Goal: Communication & Community: Answer question/provide support

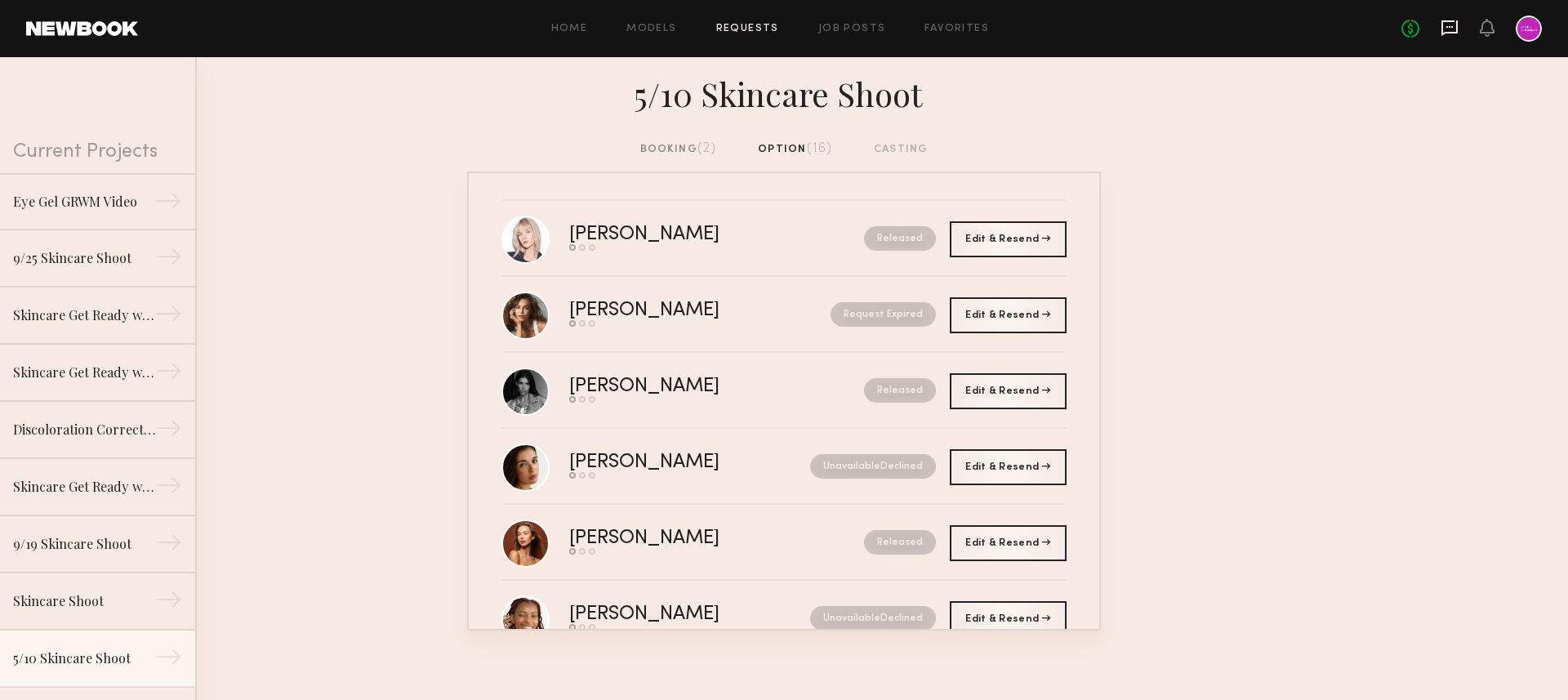
click at [1453, 24] on icon at bounding box center [1450, 28] width 18 height 18
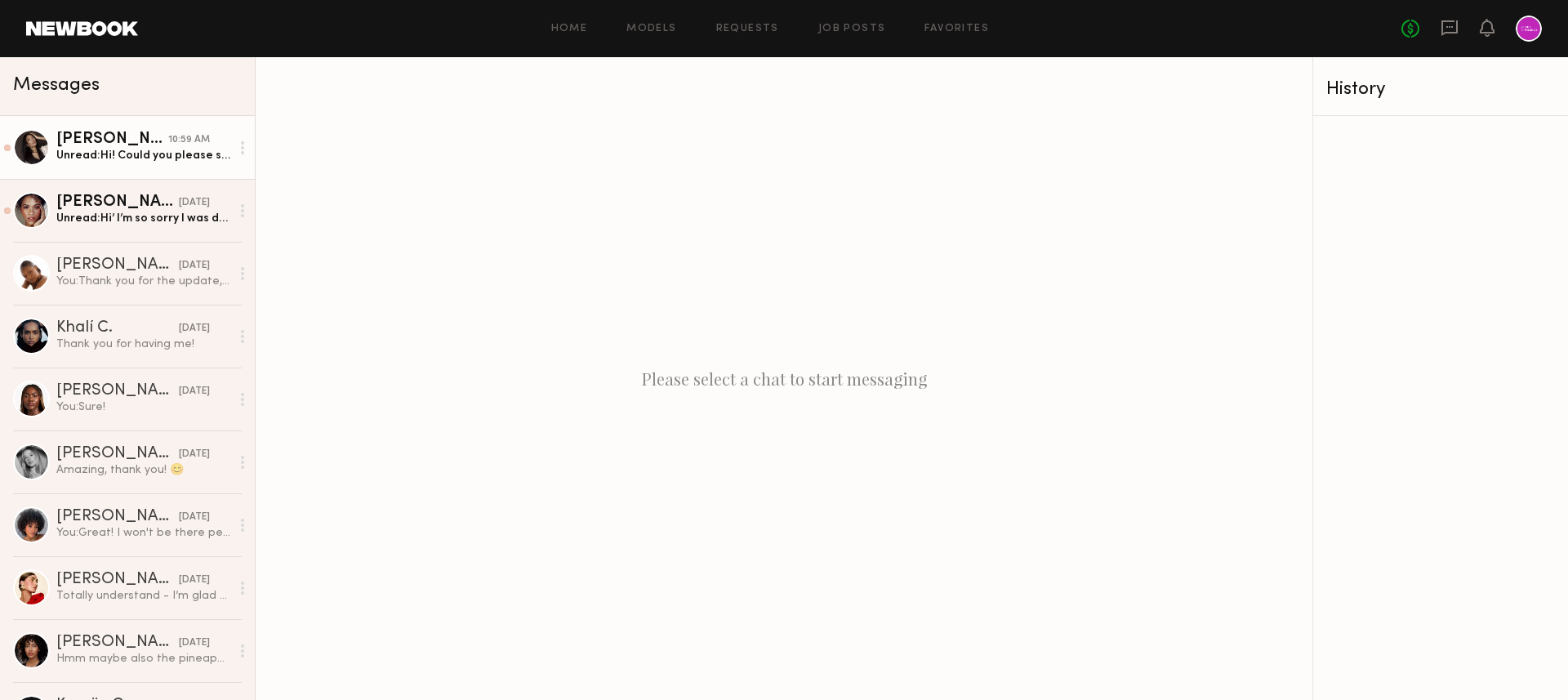
click at [118, 159] on div "Unread: Hi! Could you please send over the link to the brief over when you have…" at bounding box center [143, 155] width 174 height 15
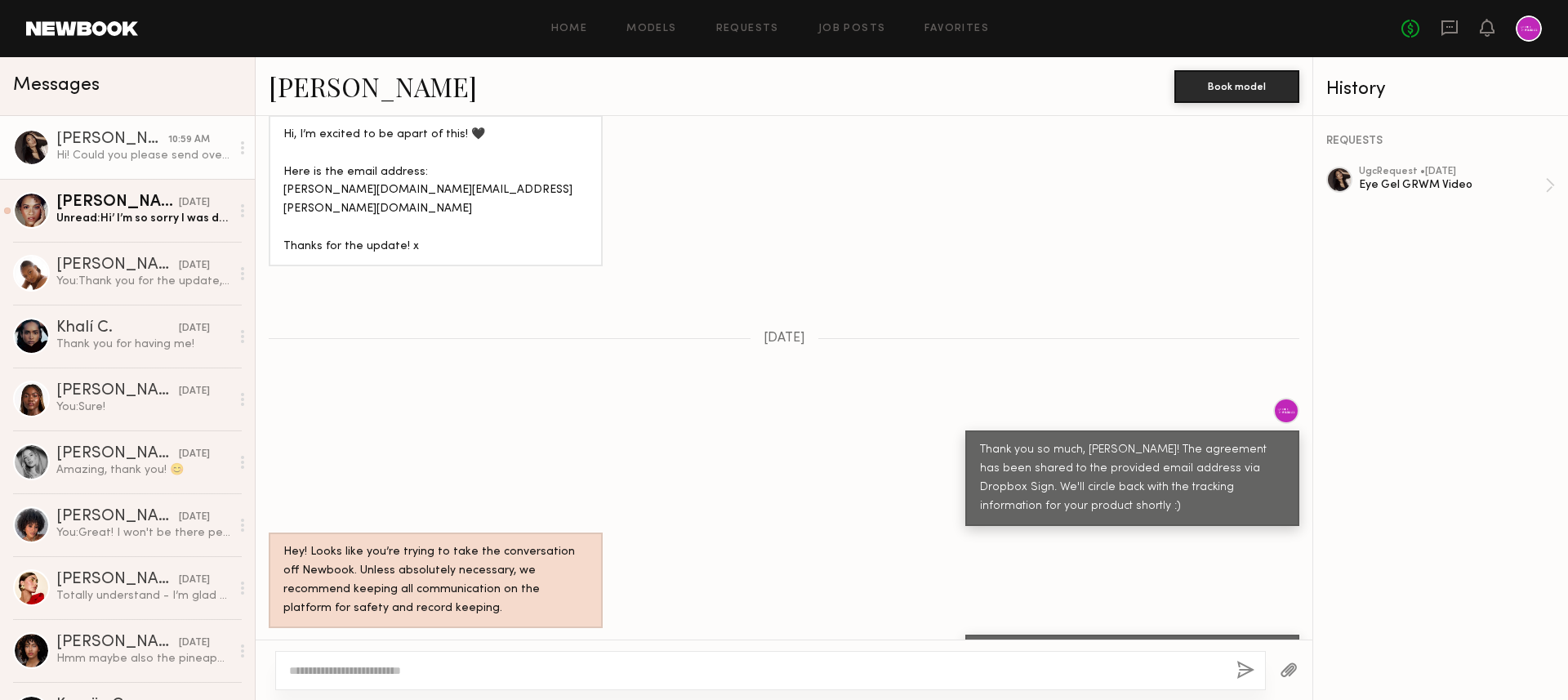
scroll to position [903, 0]
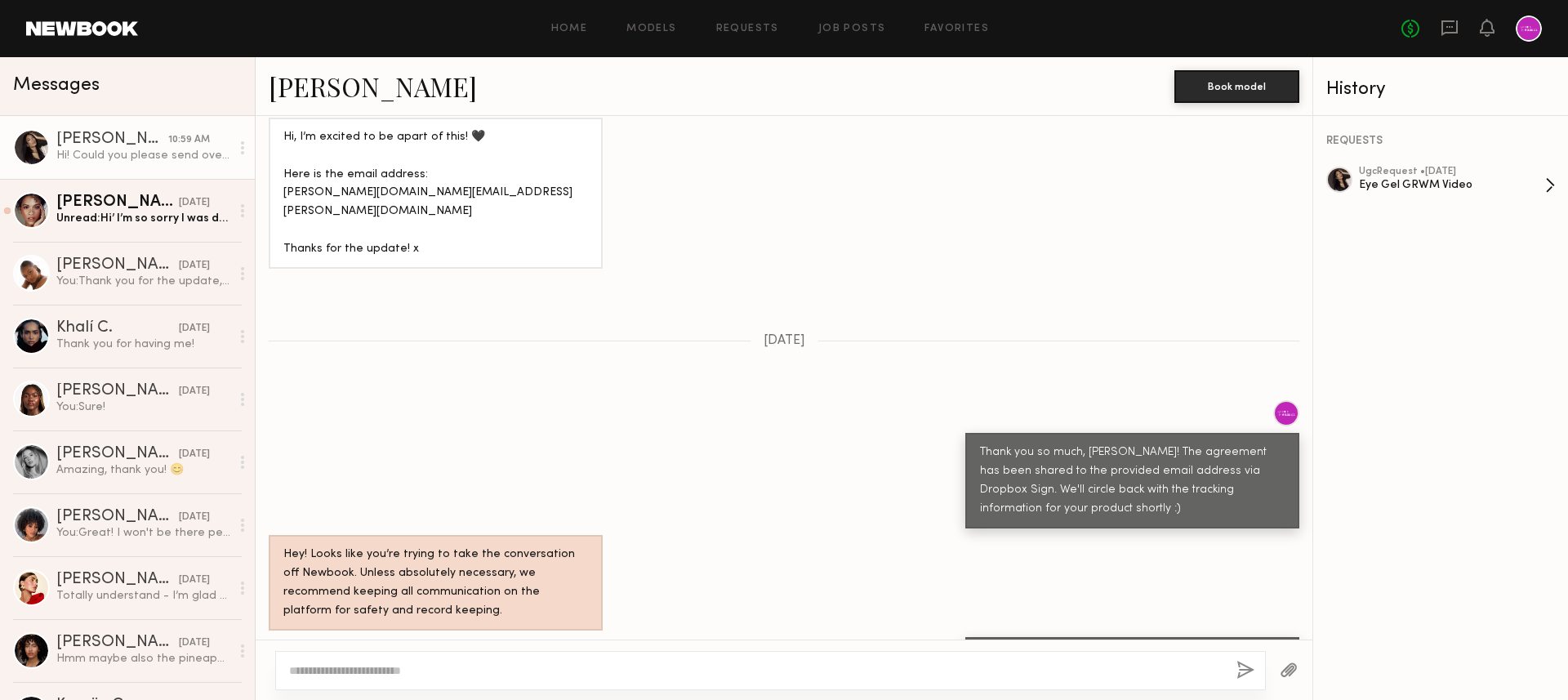
click at [1368, 177] on div "Eye Gel GRWM Video" at bounding box center [1452, 184] width 186 height 15
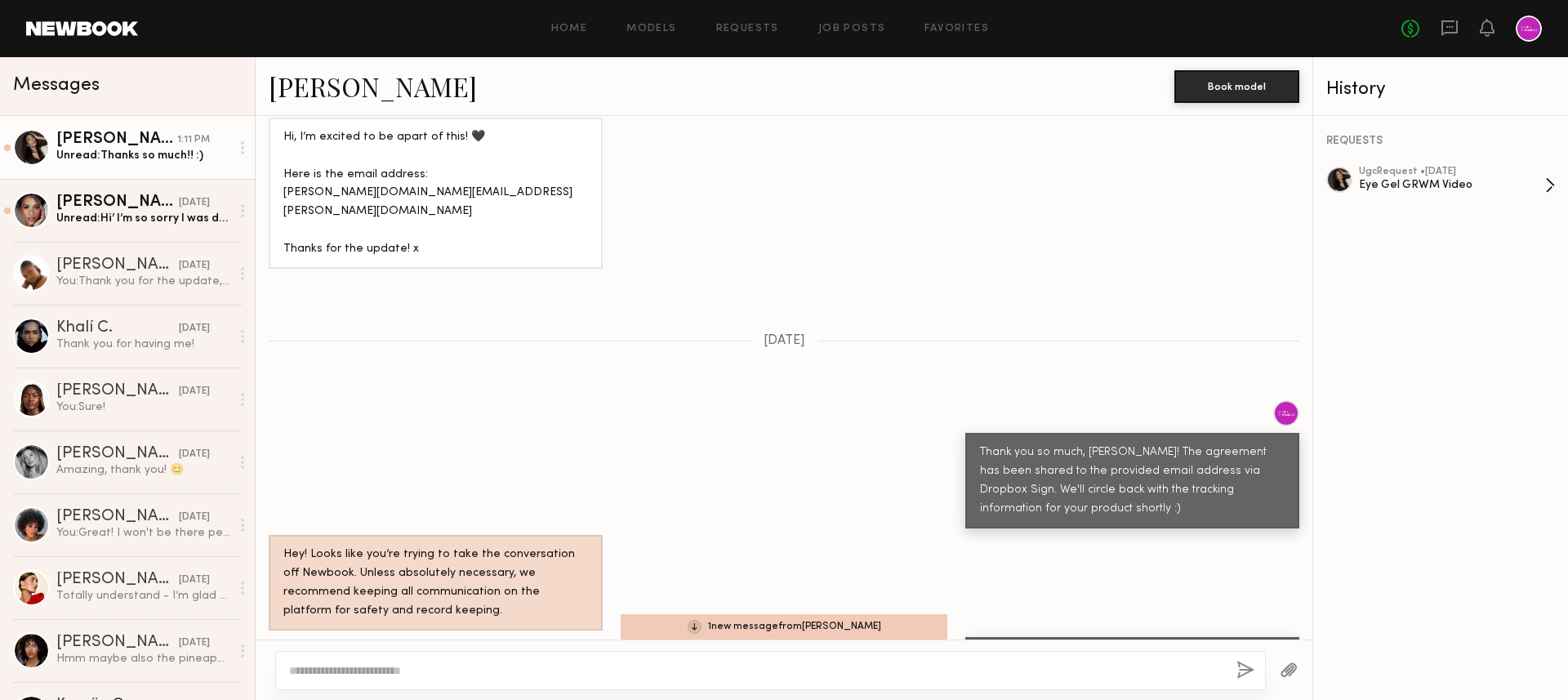
scroll to position [2035, 0]
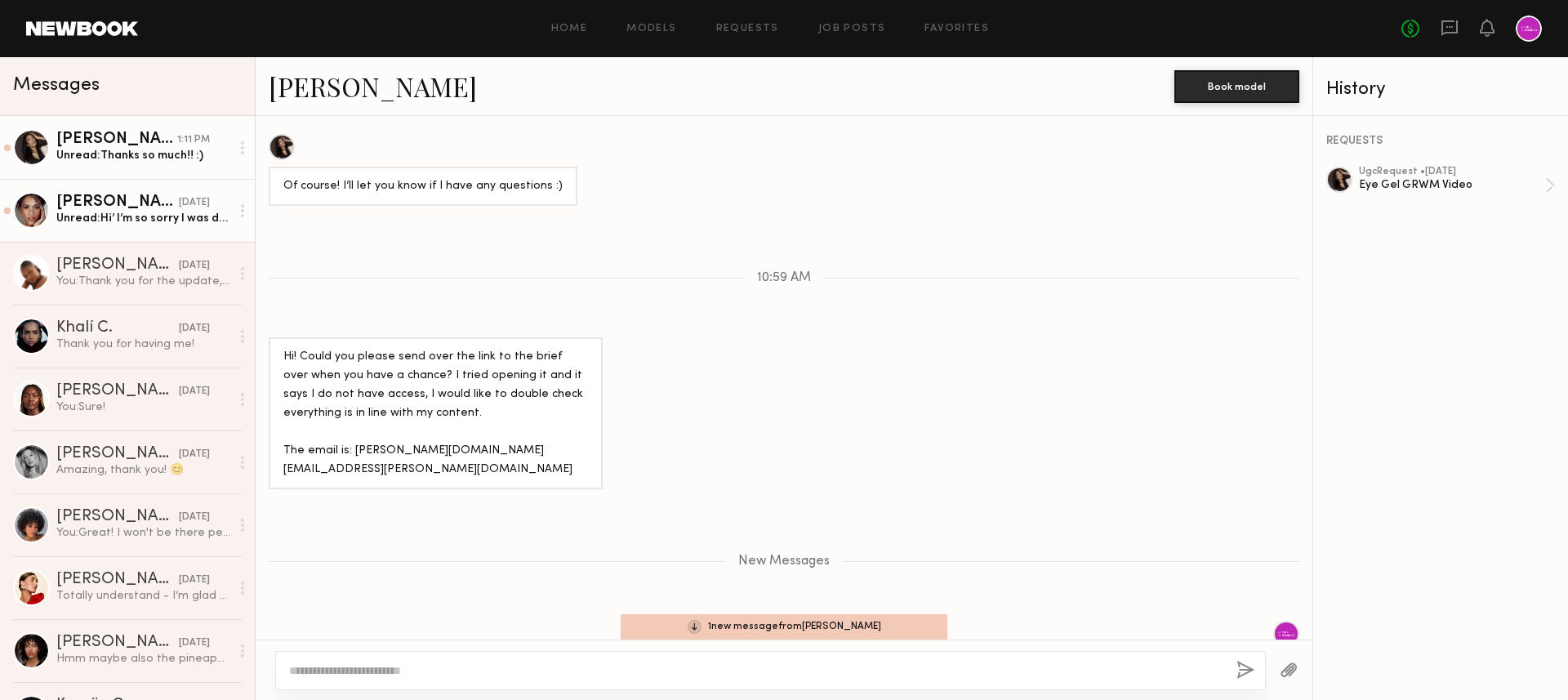
click at [116, 216] on div "Unread: Hi’ I’m so sorry I was dealing with a family emergency for this last we…" at bounding box center [143, 218] width 174 height 15
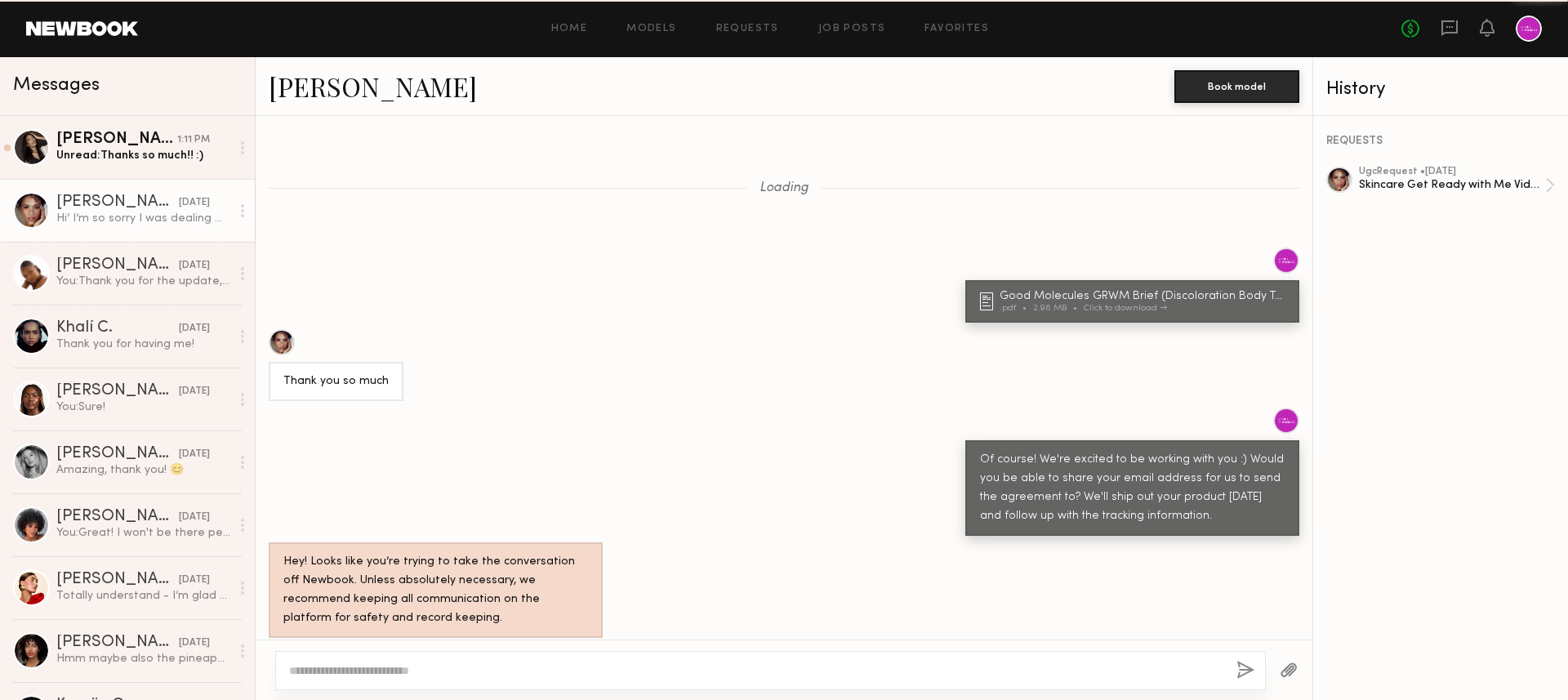
scroll to position [1187, 0]
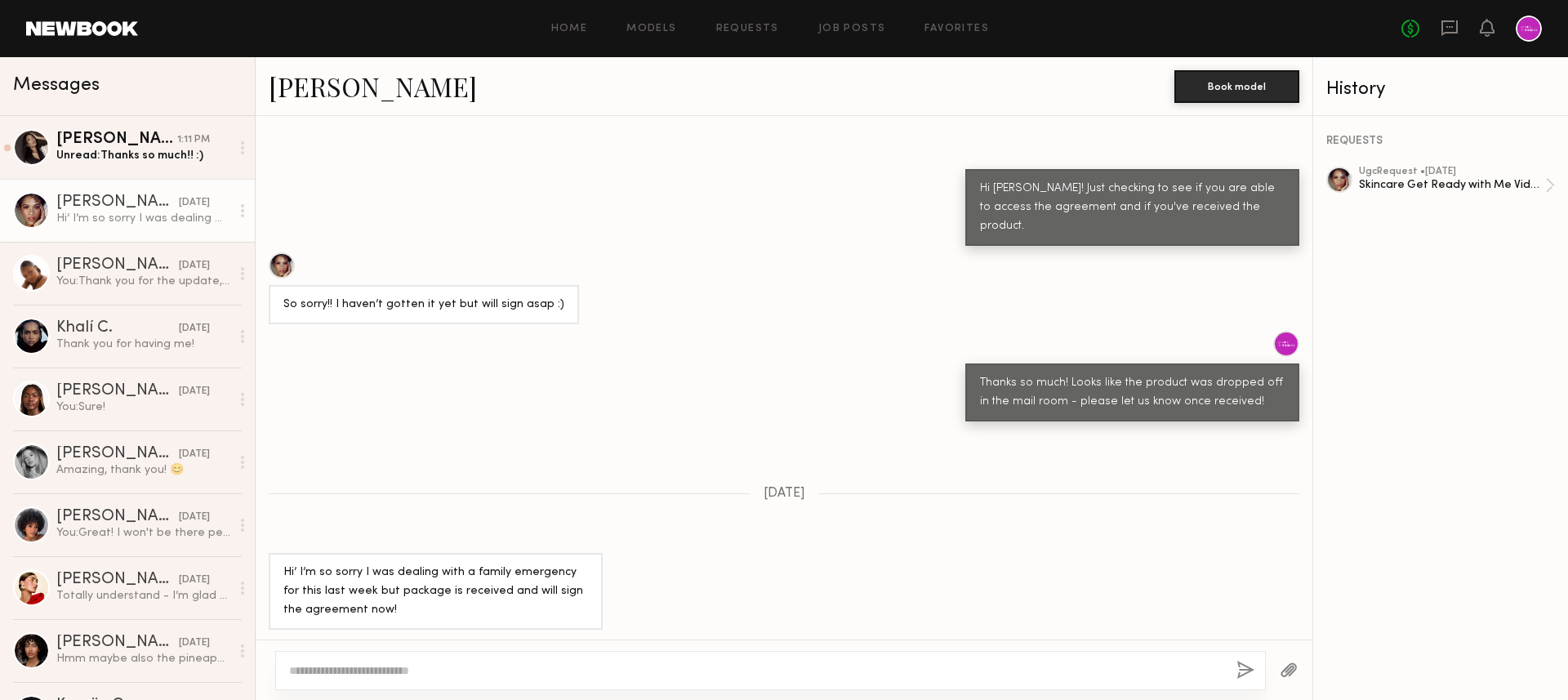
click at [470, 667] on textarea at bounding box center [756, 670] width 934 height 16
click at [131, 118] on link "[PERSON_NAME] 1:11 PM Unread: Thanks so much!! :)" at bounding box center [128, 147] width 255 height 63
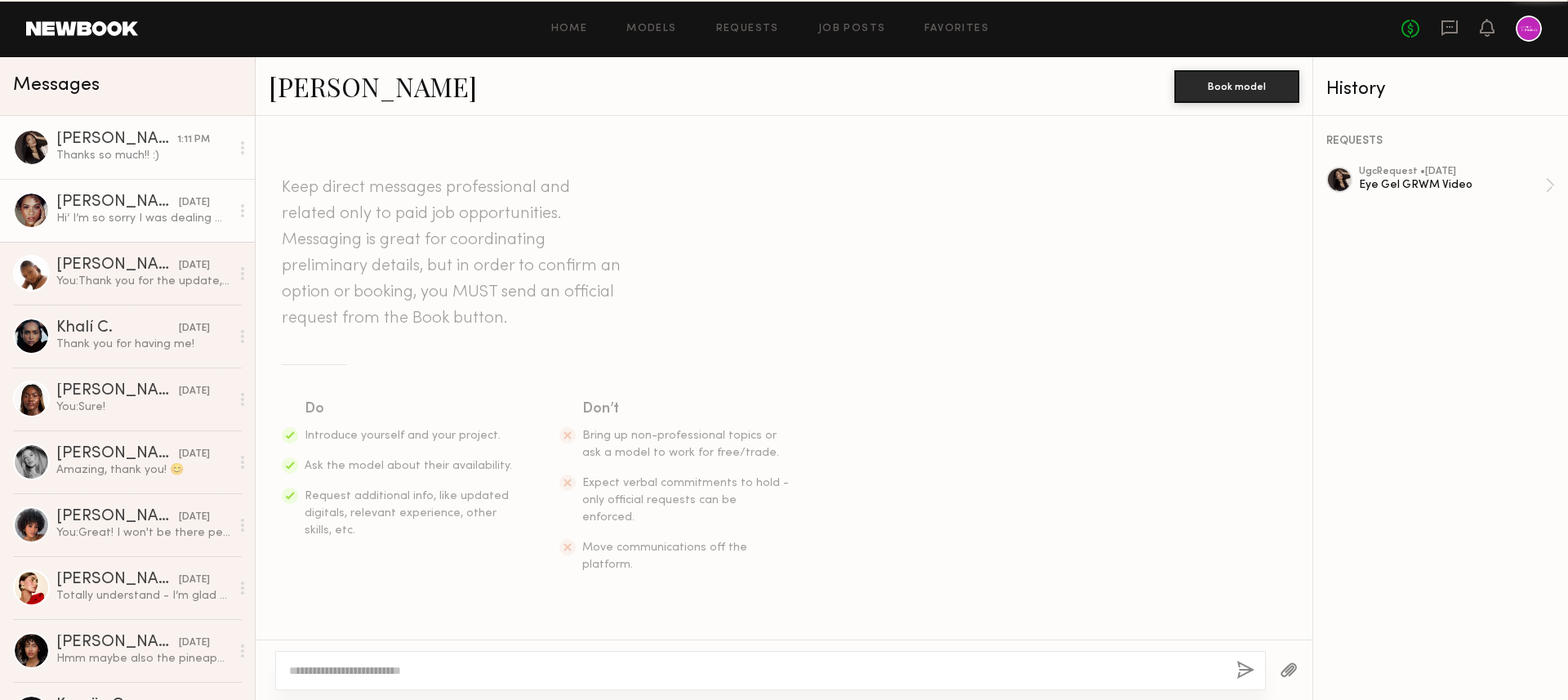
scroll to position [1989, 0]
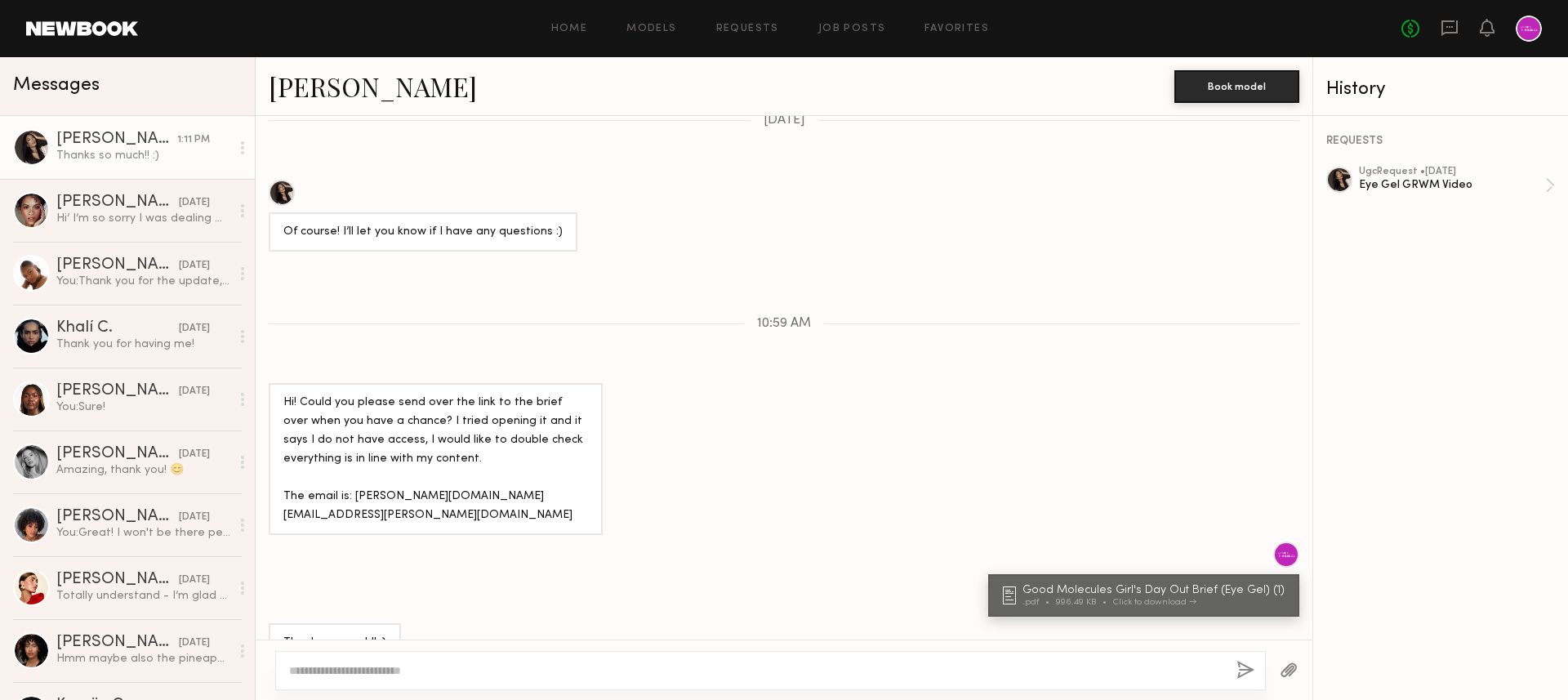
click at [415, 678] on textarea at bounding box center [756, 670] width 934 height 16
type textarea "*"
type textarea "**********"
click at [1244, 667] on button "button" at bounding box center [1245, 671] width 18 height 21
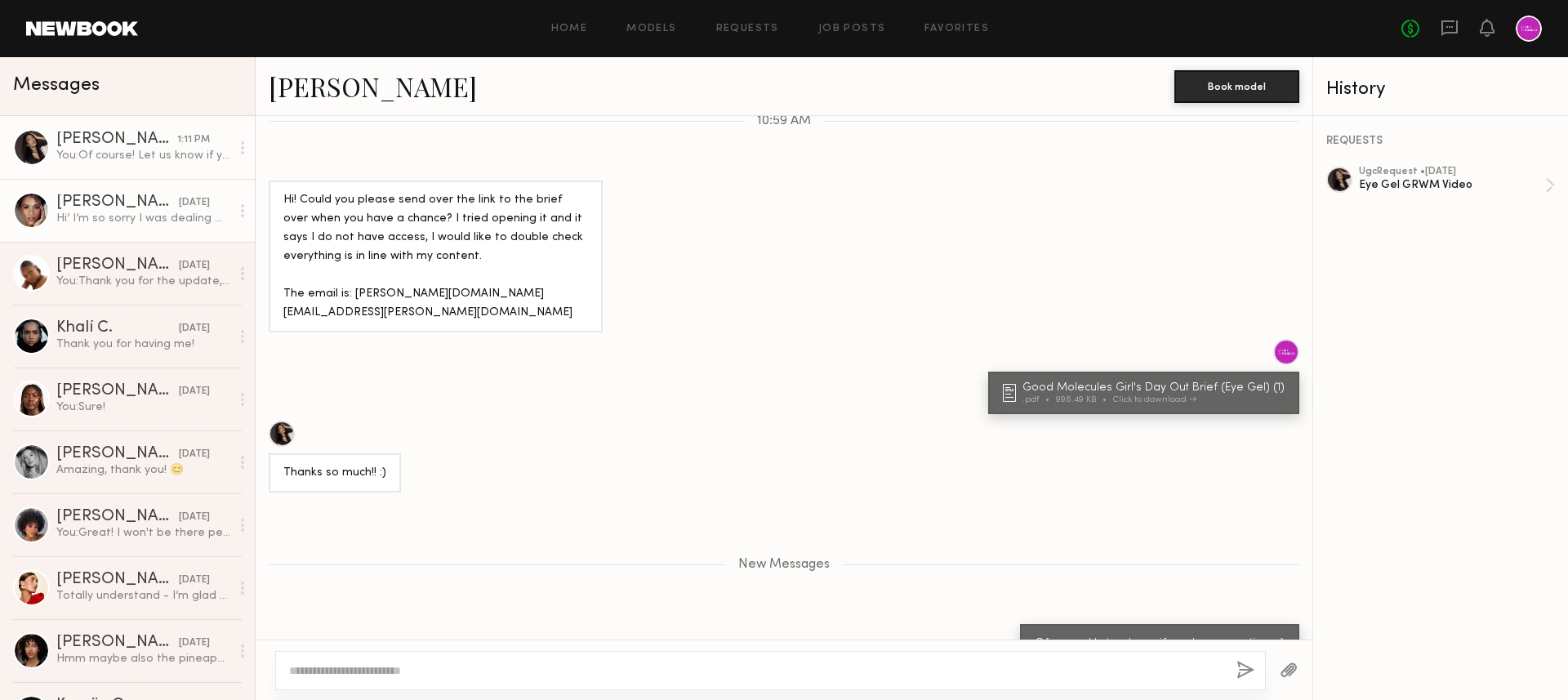
click at [152, 234] on link "[PERSON_NAME] [DATE] Hi’ I’m so sorry I was dealing with a family emergency for…" at bounding box center [128, 211] width 255 height 63
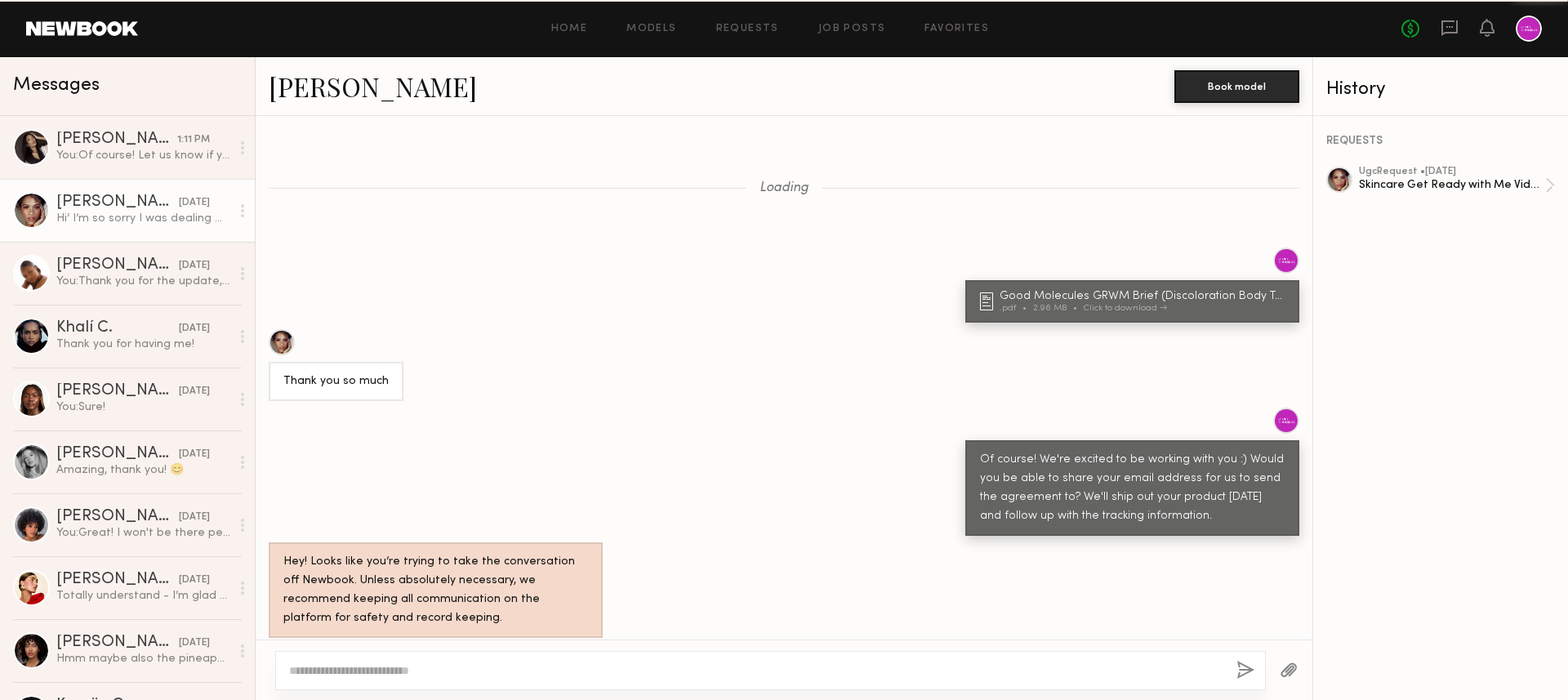
scroll to position [1187, 0]
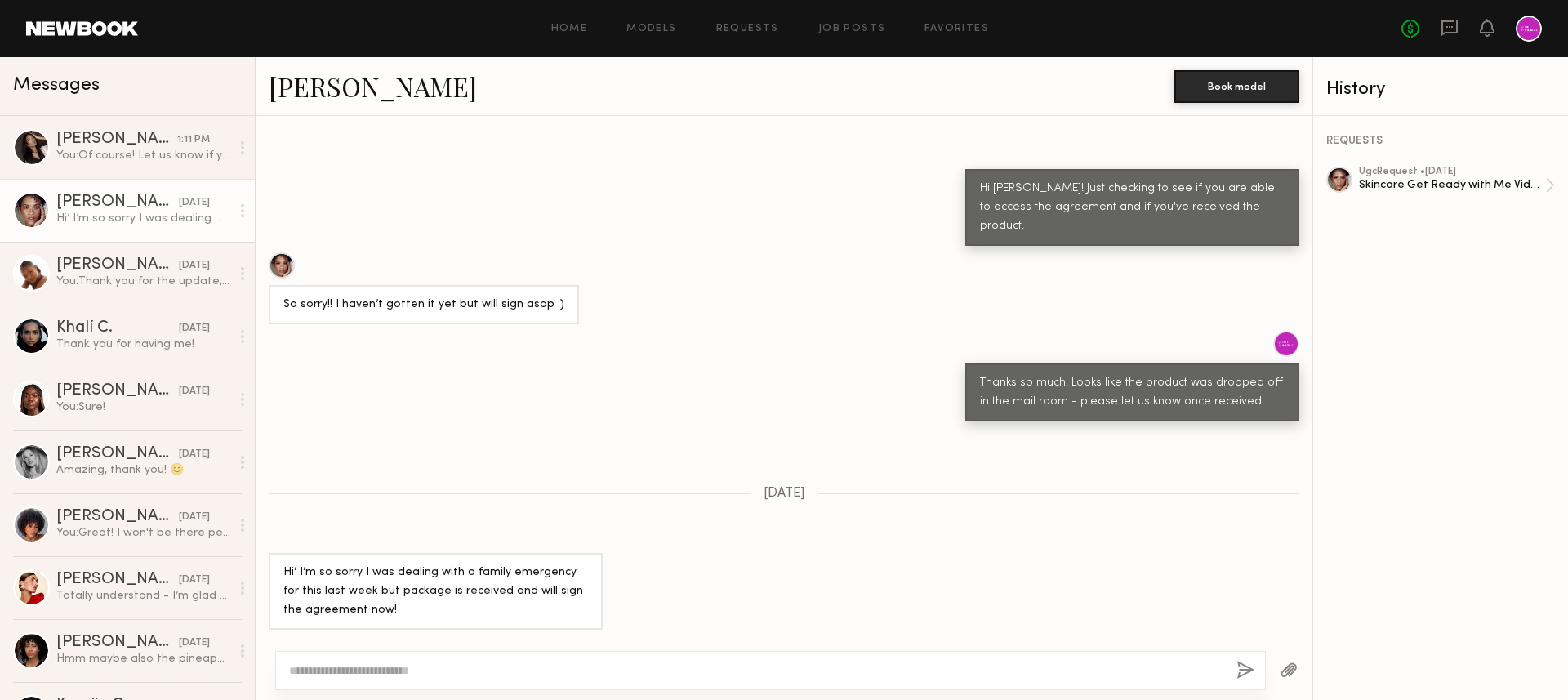
click at [487, 676] on textarea at bounding box center [756, 670] width 934 height 16
type textarea "**********"
click at [1261, 668] on div "**********" at bounding box center [770, 670] width 990 height 39
click at [1224, 668] on div "**********" at bounding box center [770, 670] width 990 height 39
click at [1242, 667] on button "button" at bounding box center [1245, 671] width 18 height 21
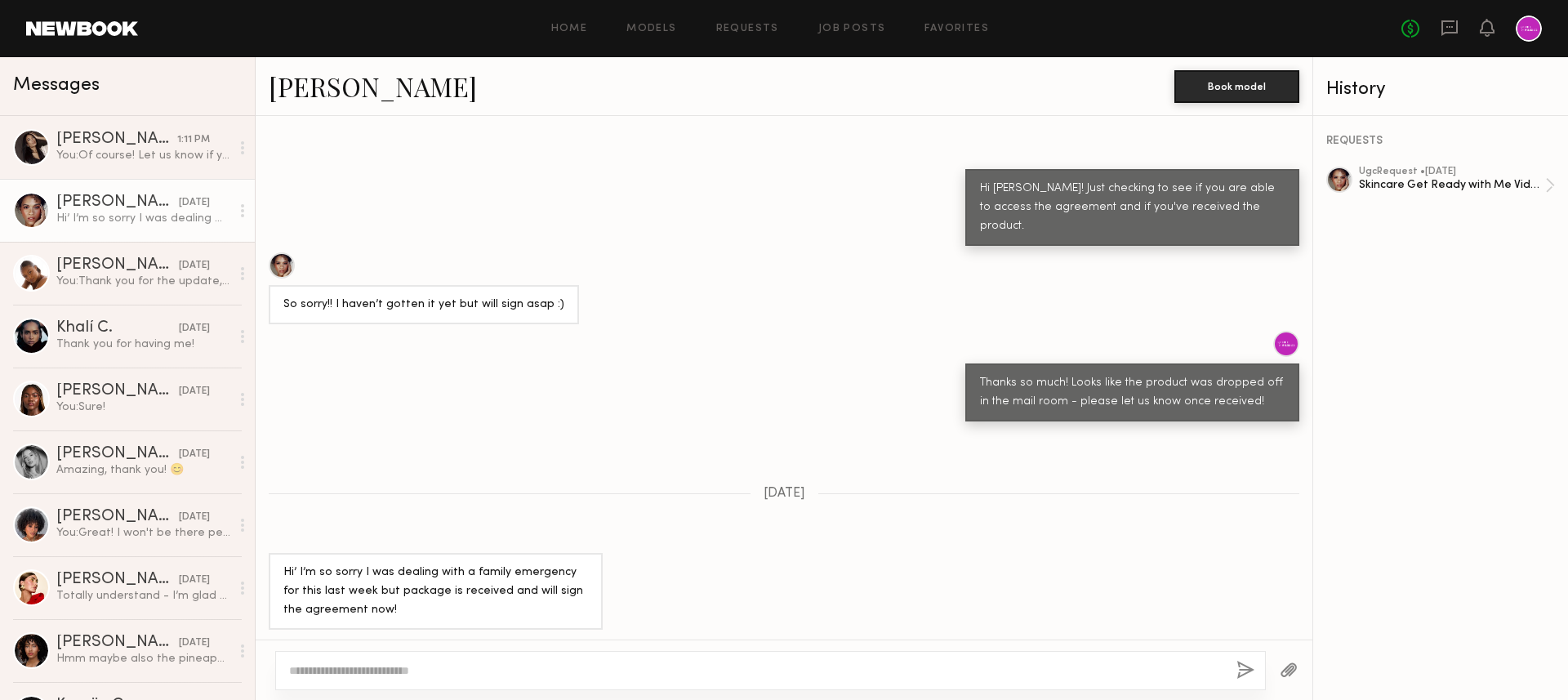
scroll to position [1533, 0]
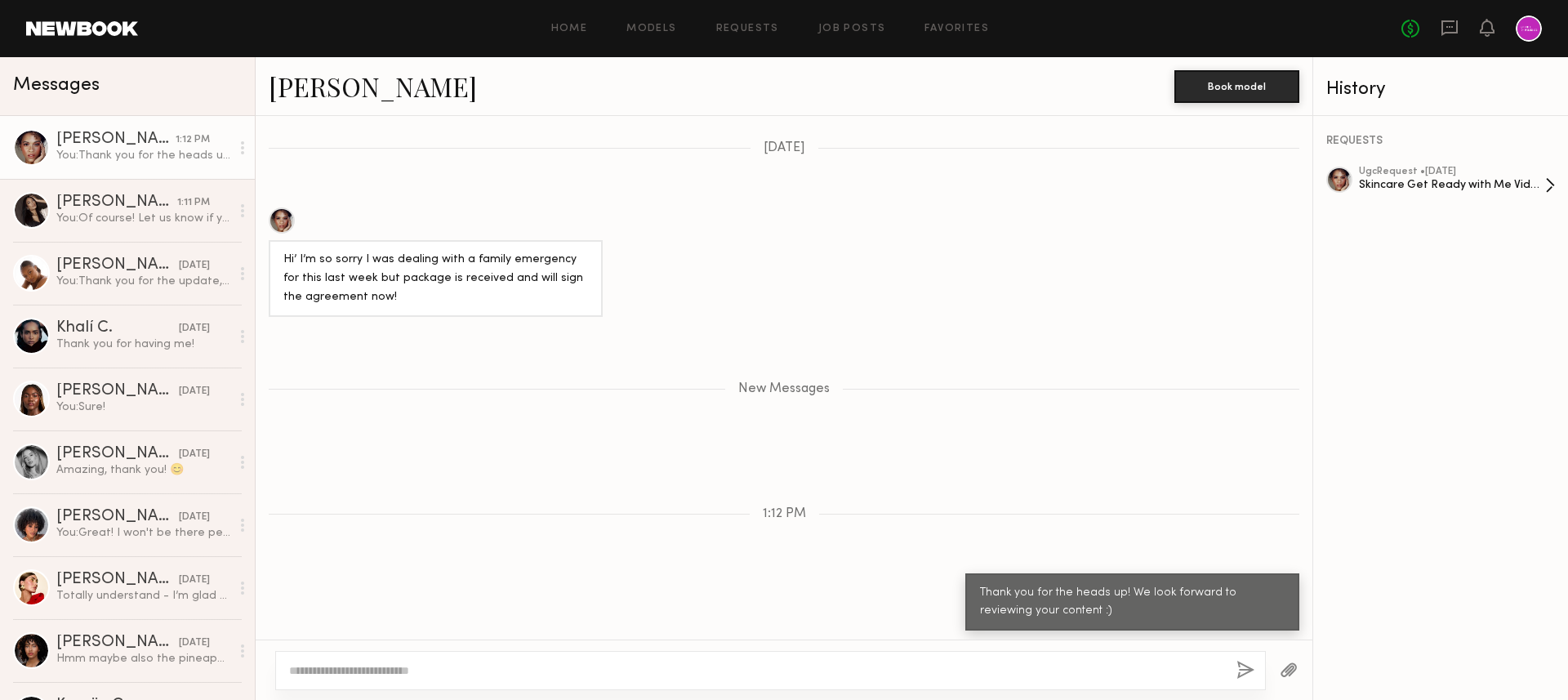
click at [1422, 182] on div "Skincare Get Ready with Me Video (Body Treatment)" at bounding box center [1452, 184] width 186 height 15
click at [892, 661] on div at bounding box center [770, 670] width 990 height 39
click at [853, 667] on textarea at bounding box center [756, 670] width 934 height 16
type textarea "**********"
click at [1239, 670] on button "button" at bounding box center [1245, 671] width 18 height 21
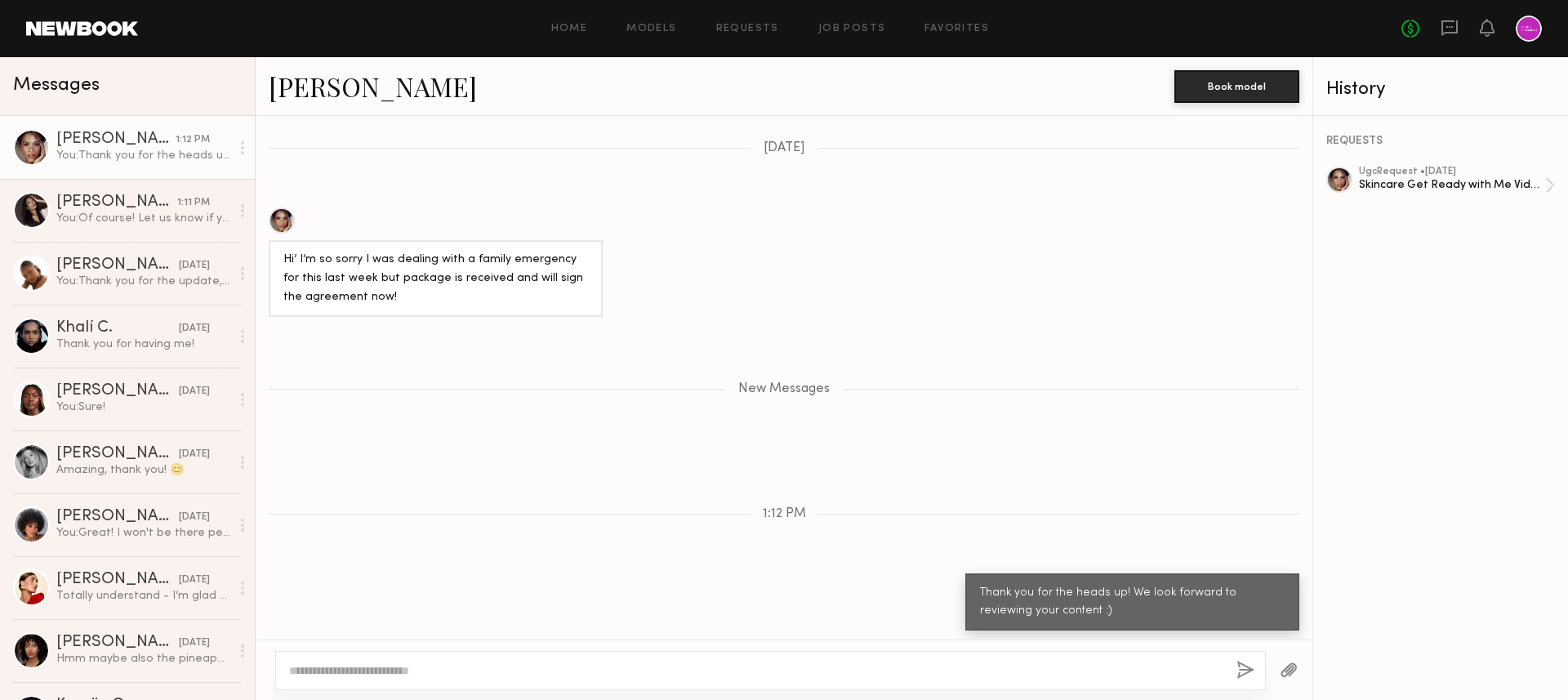
scroll to position [1612, 0]
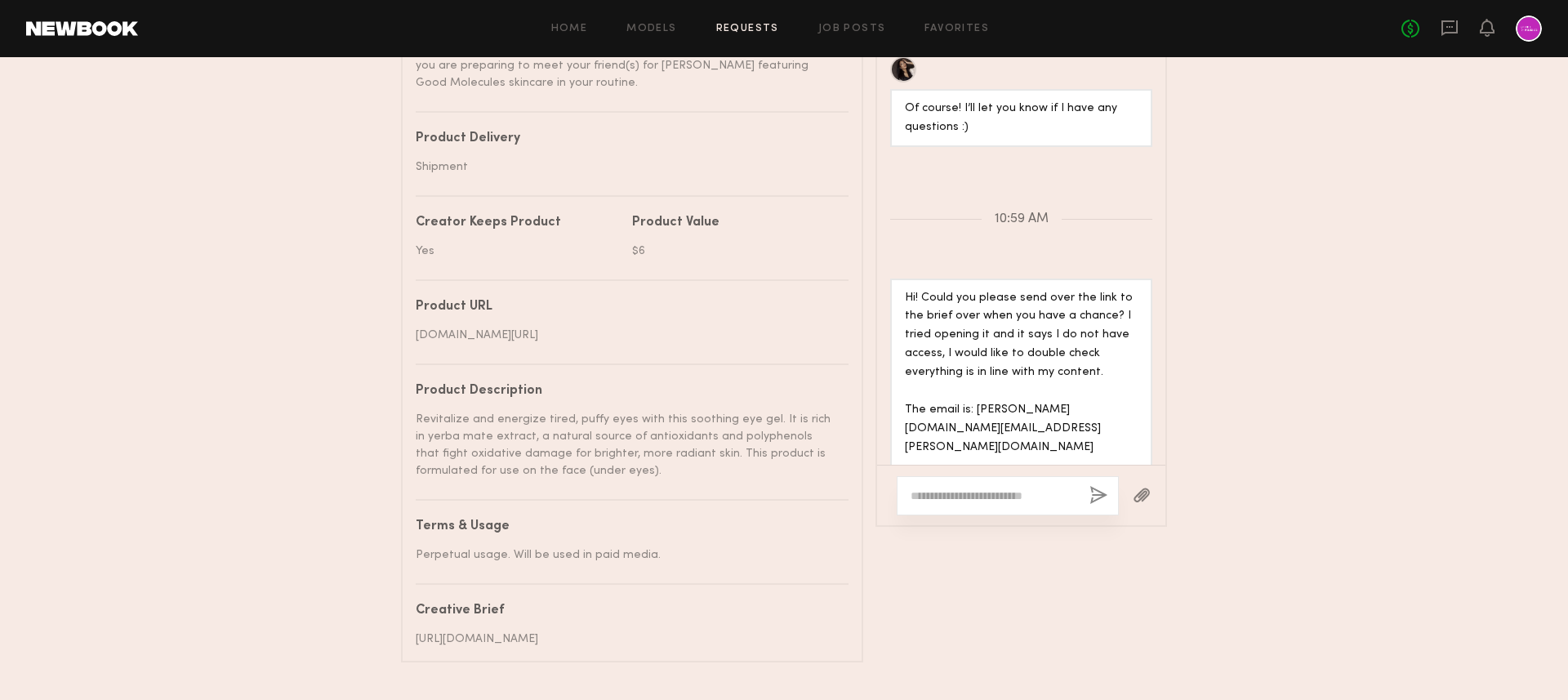
scroll to position [885, 0]
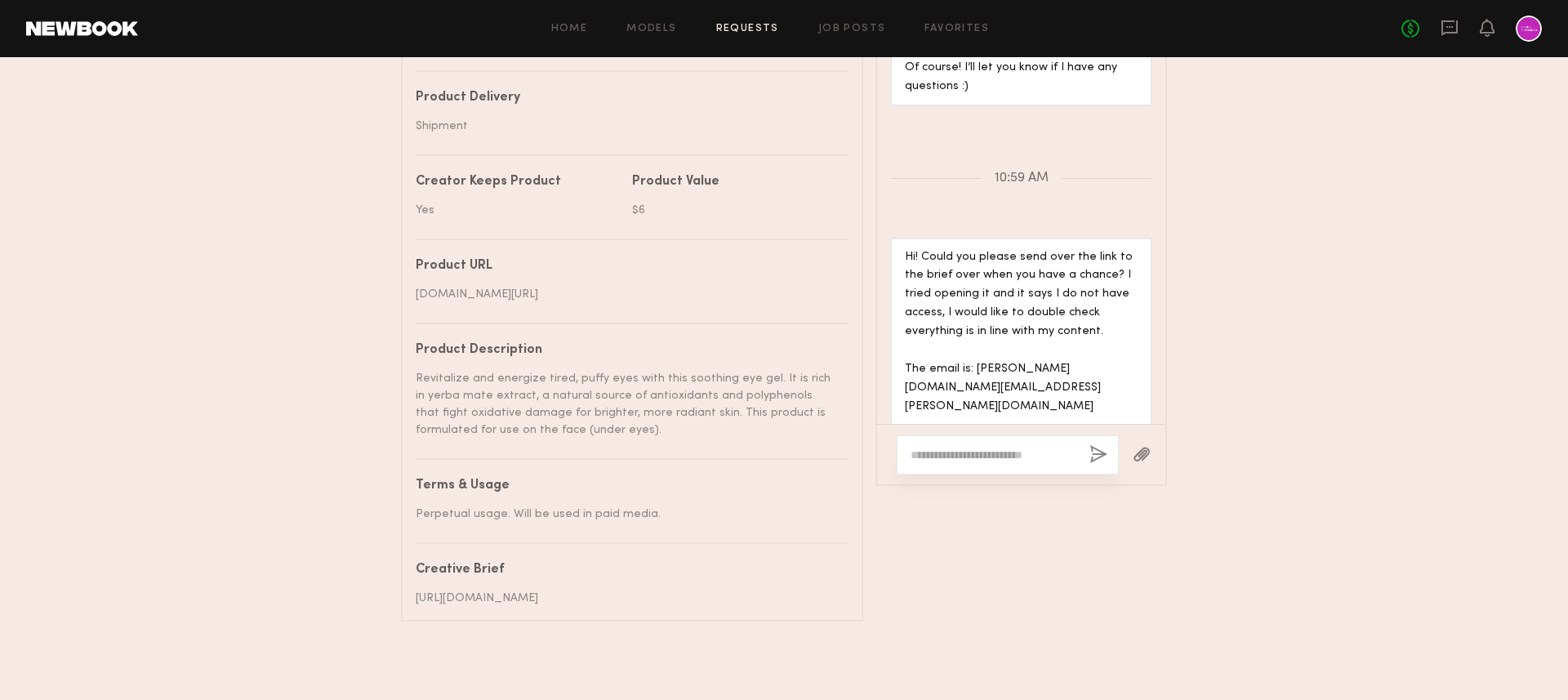
drag, startPoint x: 418, startPoint y: 575, endPoint x: 562, endPoint y: 609, distance: 148.0
click at [562, 609] on common-border "Details Project name Eye Gel GRWM Video Brand name Good Molecules Campaign Type…" at bounding box center [631, 128] width 462 height 989
copy div "https://docs.google.com/document/d/1_xa3_53vZ0j71Irz6IFGICBir7rCRLhTP9fMJkojXiE…"
click at [966, 435] on div at bounding box center [1008, 454] width 222 height 39
click at [1139, 445] on button "button" at bounding box center [1142, 455] width 18 height 21
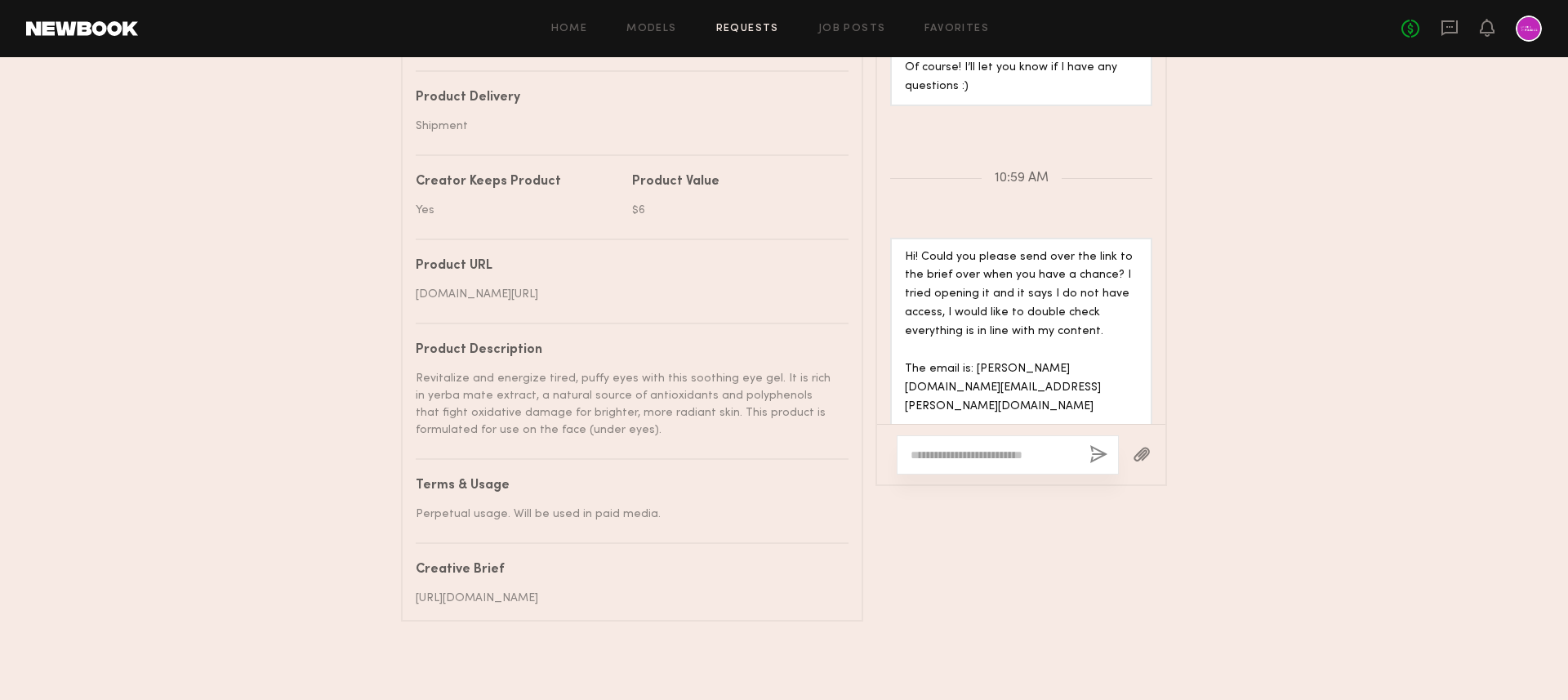
scroll to position [2562, 0]
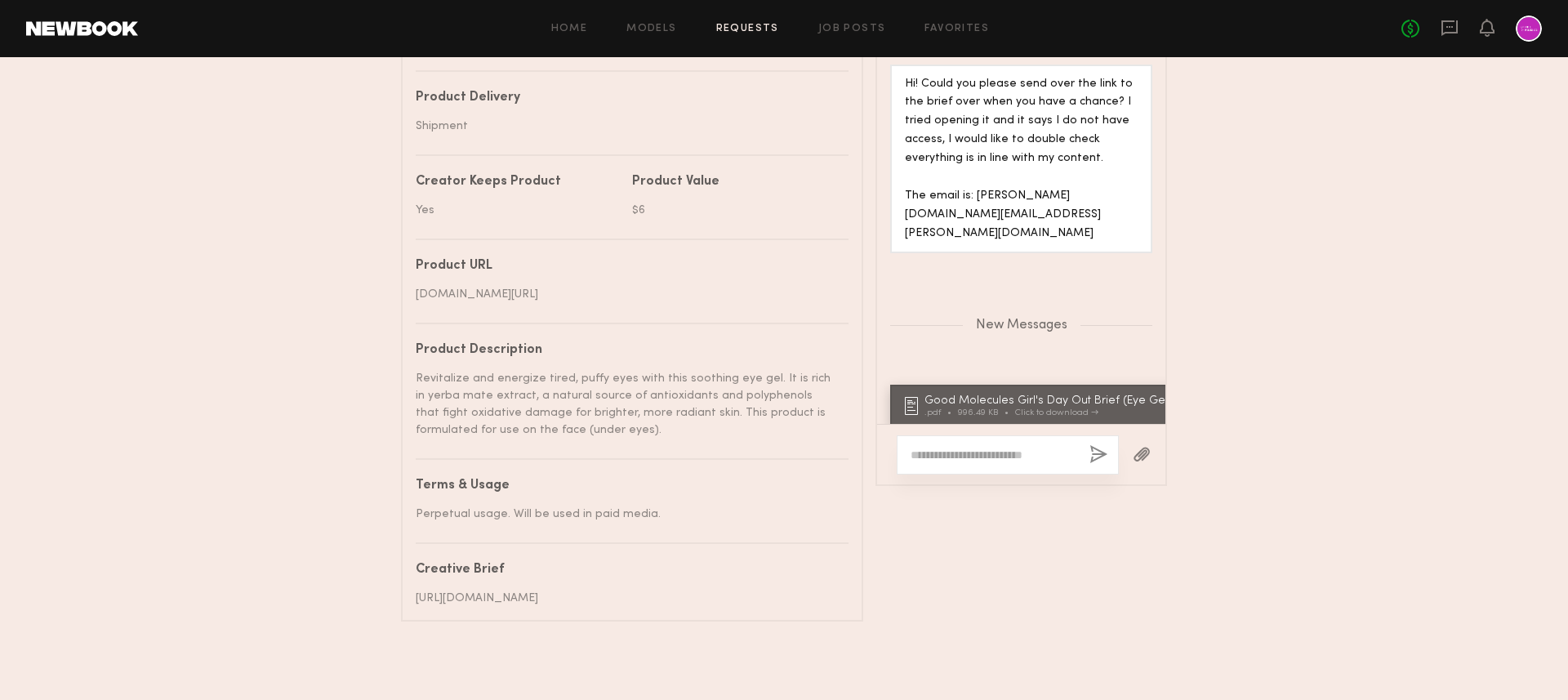
click at [977, 444] on div at bounding box center [1008, 454] width 222 height 39
click at [946, 447] on textarea at bounding box center [993, 455] width 165 height 16
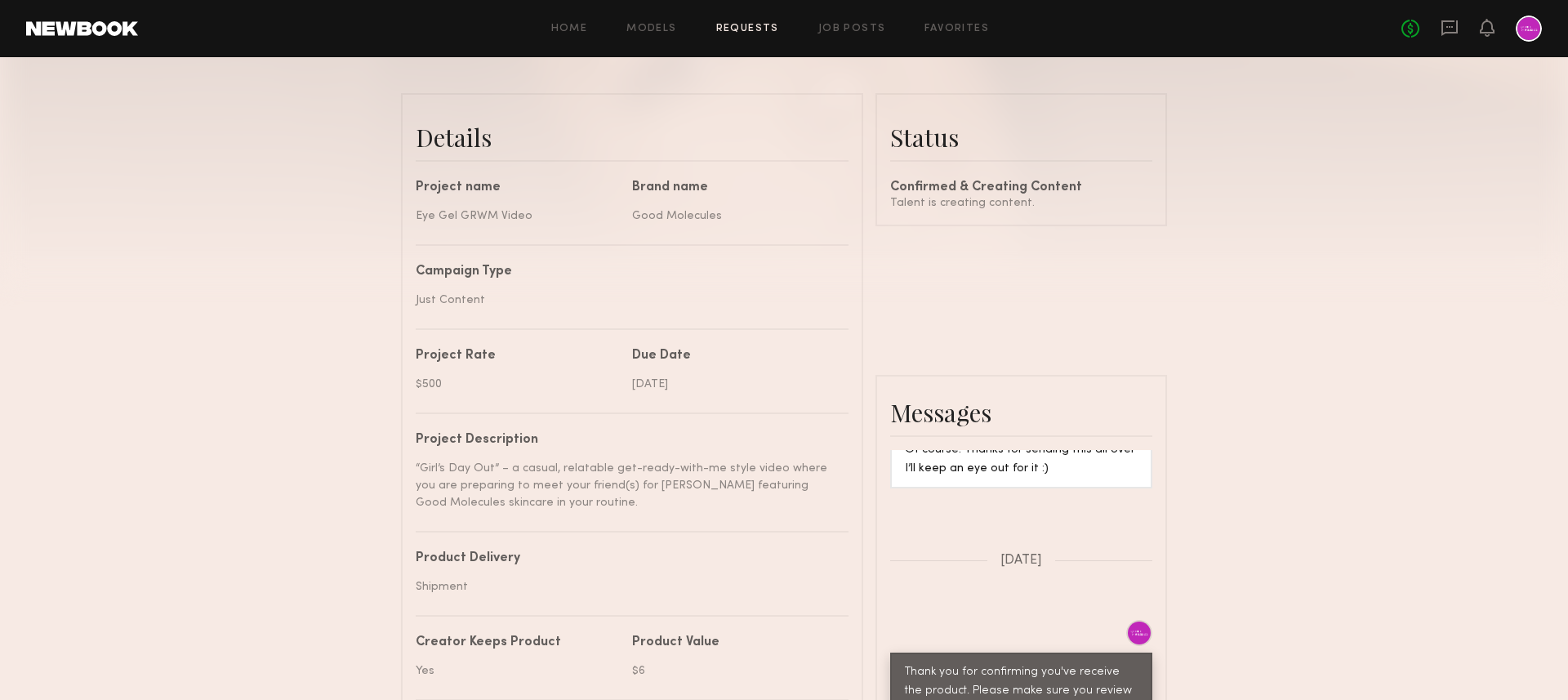
scroll to position [0, 0]
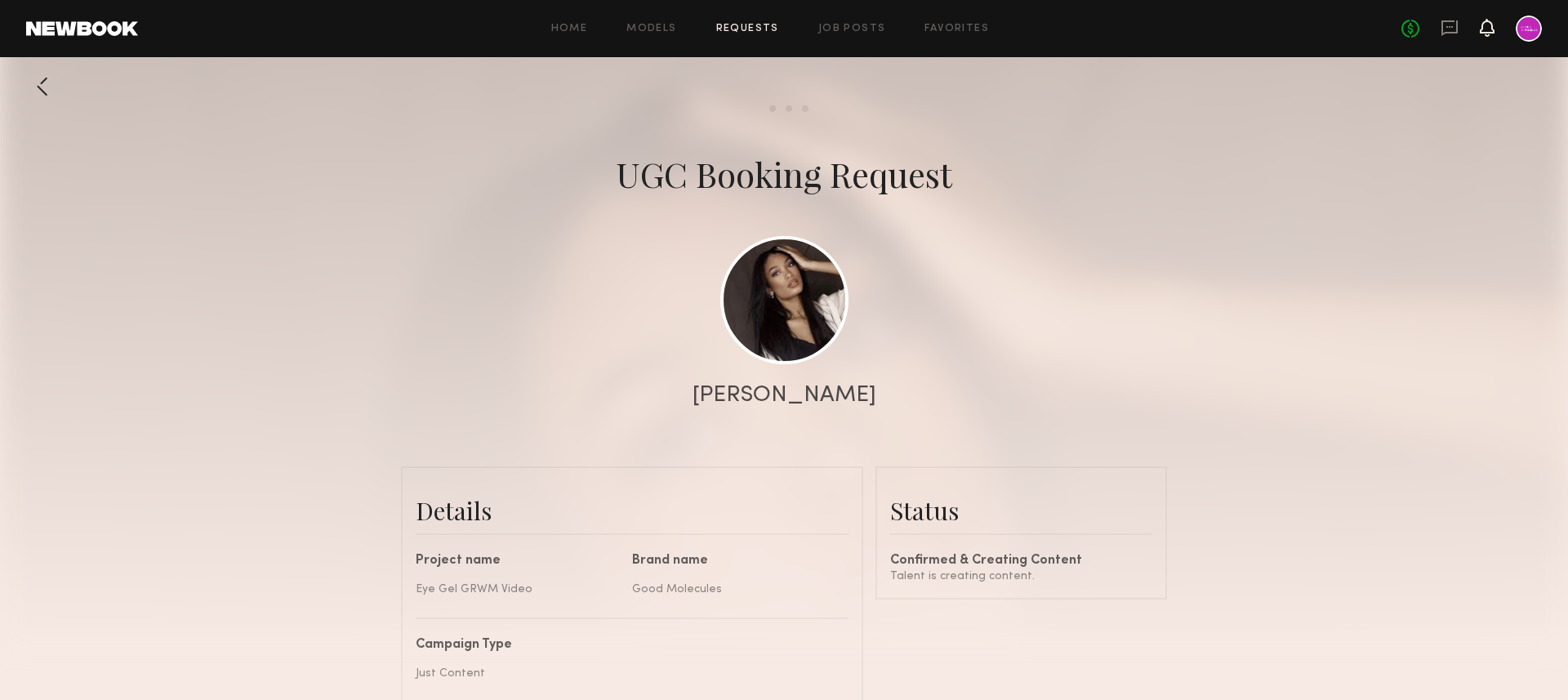
click at [1486, 25] on icon at bounding box center [1487, 26] width 13 height 12
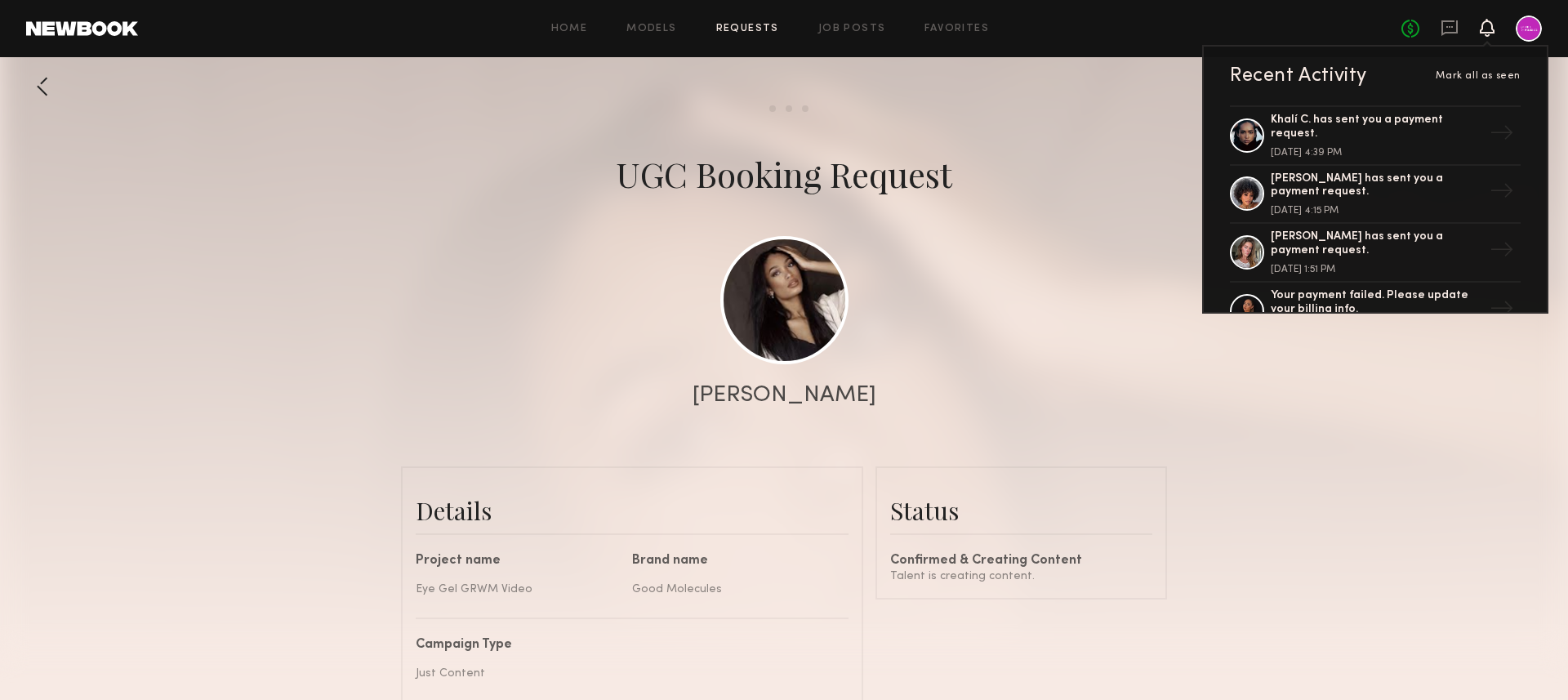
click at [1525, 38] on div at bounding box center [1528, 28] width 26 height 26
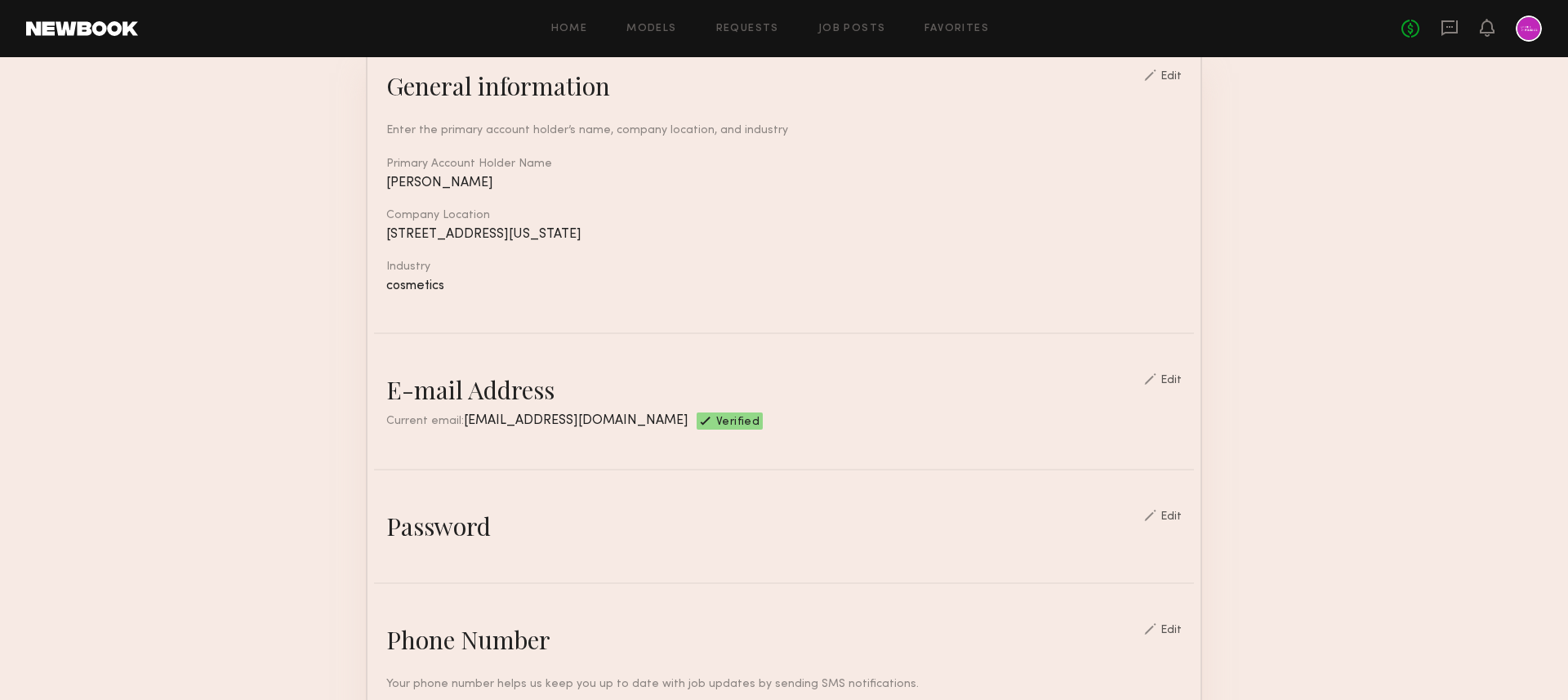
scroll to position [293, 0]
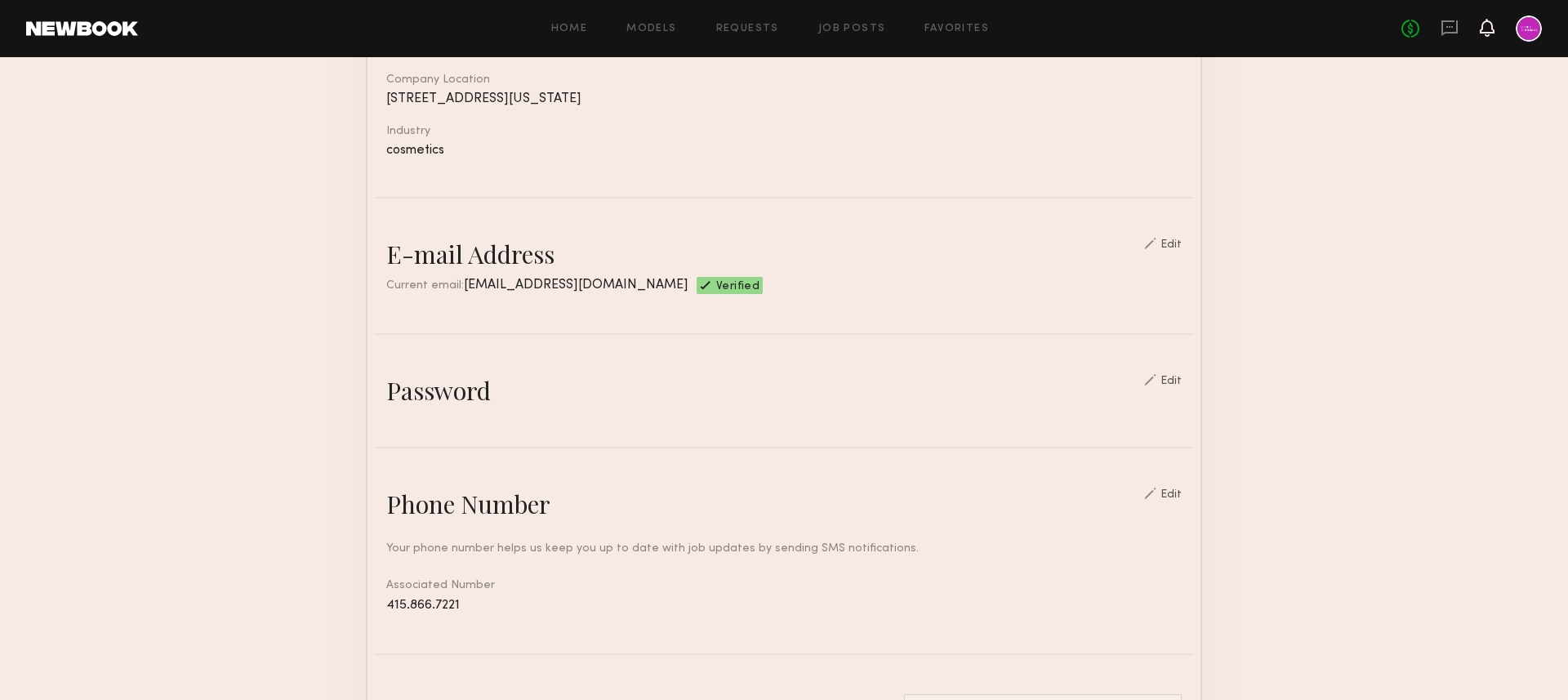
click at [1484, 24] on icon at bounding box center [1487, 26] width 13 height 12
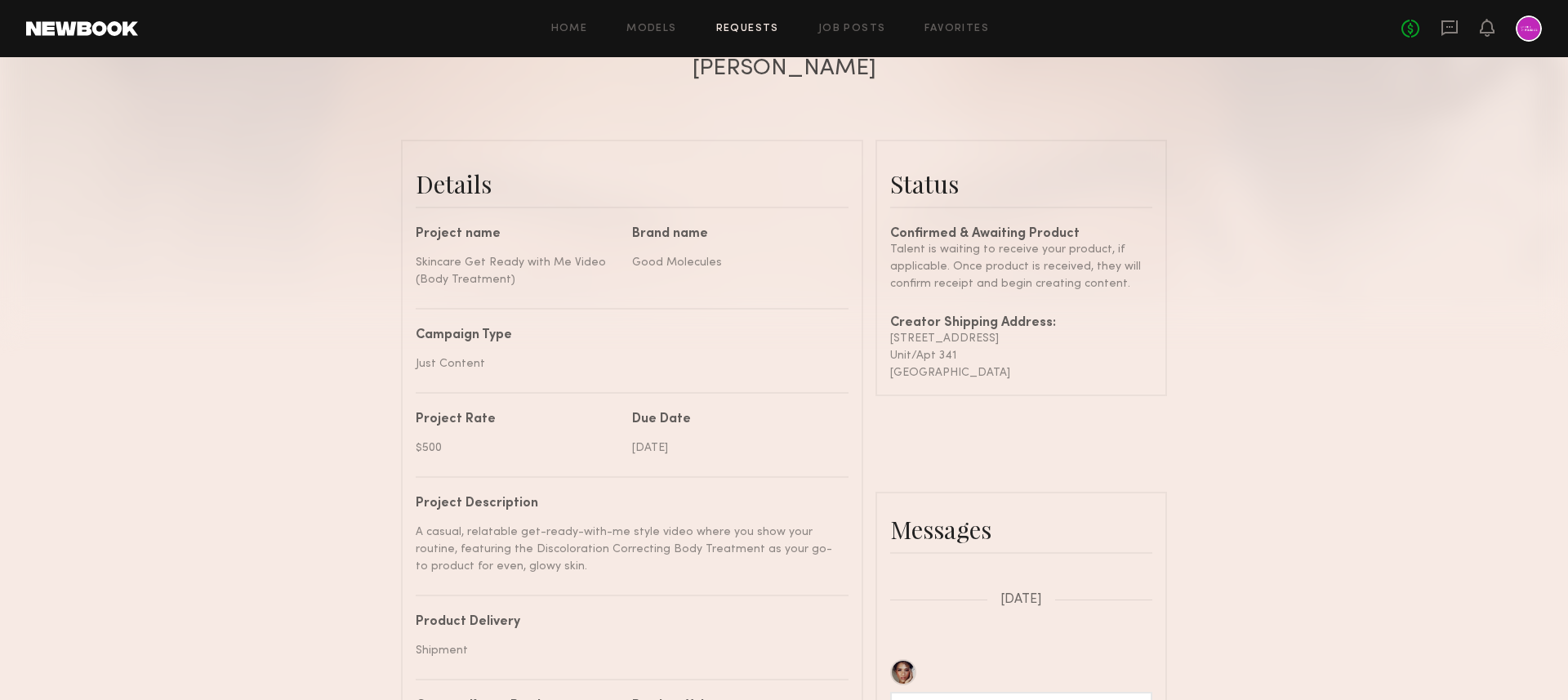
scroll to position [1840, 0]
